Goal: Check status: Check status

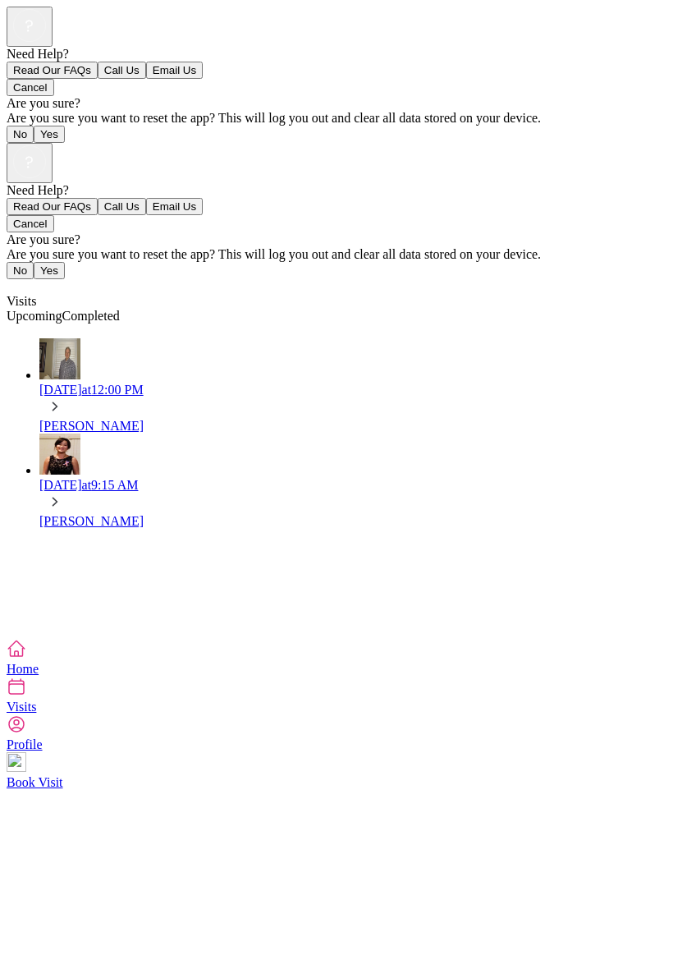
click at [374, 639] on div "Need Help? Read Our FAQs Call Us Email Us Cancel Are you sure? Are you sure you…" at bounding box center [337, 391] width 660 height 496
click at [365, 639] on div "Need Help? Read Our FAQs Call Us Email Us Cancel Are you sure? Are you sure you…" at bounding box center [337, 391] width 660 height 496
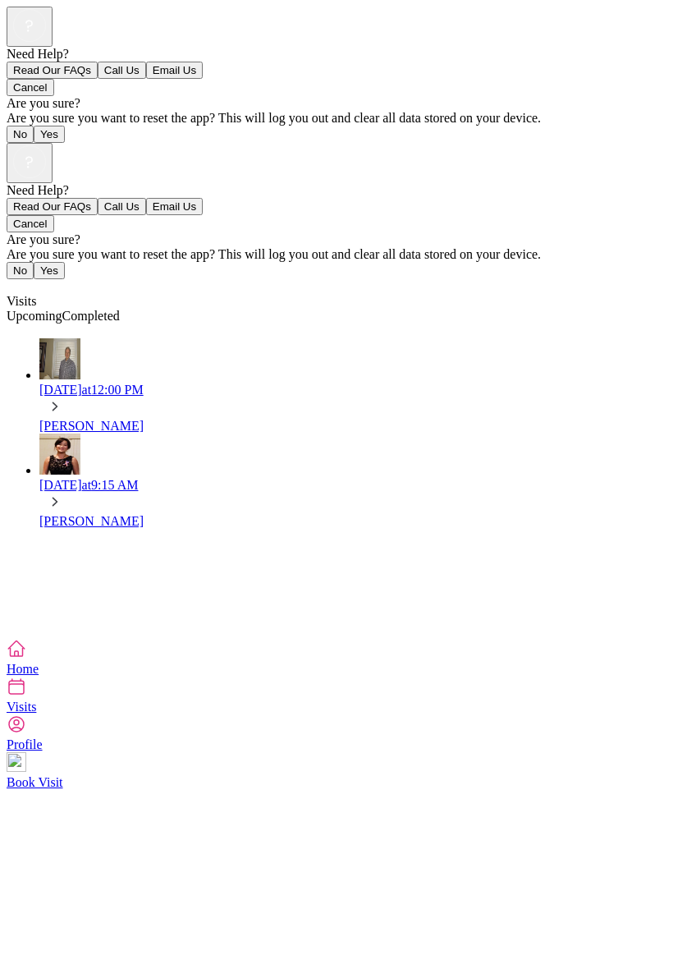
click at [364, 639] on div "Need Help? Read Our FAQs Call Us Email Us Cancel Are you sure? Are you sure you…" at bounding box center [337, 391] width 660 height 496
click at [365, 639] on div "Need Help? Read Our FAQs Call Us Email Us Cancel Are you sure? Are you sure you…" at bounding box center [337, 391] width 660 height 496
click at [366, 639] on div "Need Help? Read Our FAQs Call Us Email Us Cancel Are you sure? Are you sure you…" at bounding box center [337, 391] width 660 height 496
click at [368, 639] on div "Need Help? Read Our FAQs Call Us Email Us Cancel Are you sure? Are you sure you…" at bounding box center [337, 391] width 660 height 496
click at [667, 639] on div "Need Help? Read Our FAQs Call Us Email Us Cancel Are you sure? Are you sure you…" at bounding box center [337, 391] width 660 height 496
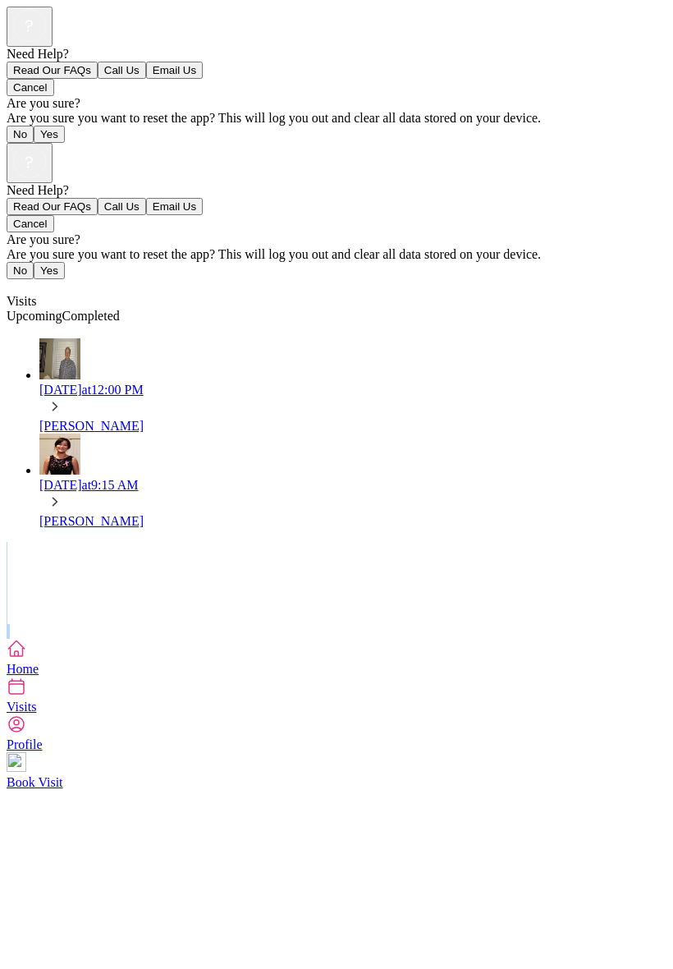
click at [560, 558] on div "Need Help? Read Our FAQs Call Us Email Us Cancel Are you sure? Are you sure you…" at bounding box center [337, 391] width 660 height 496
click at [583, 624] on div at bounding box center [337, 631] width 660 height 15
click at [650, 639] on div "Need Help? Read Our FAQs Call Us Email Us Cancel Are you sure? Are you sure you…" at bounding box center [337, 391] width 660 height 496
click at [635, 639] on div "Need Help? Read Our FAQs Call Us Email Us Cancel Are you sure? Are you sure you…" at bounding box center [337, 391] width 660 height 496
